Goal: Task Accomplishment & Management: Use online tool/utility

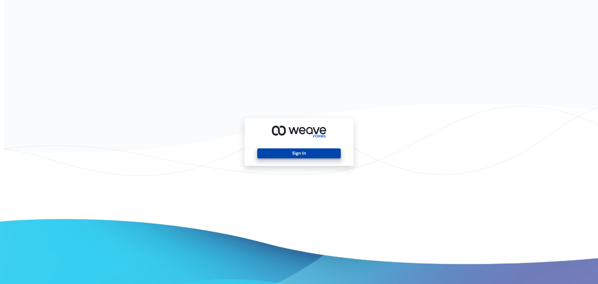
click at [301, 152] on button "Sign In" at bounding box center [298, 153] width 83 height 10
